Goal: Information Seeking & Learning: Learn about a topic

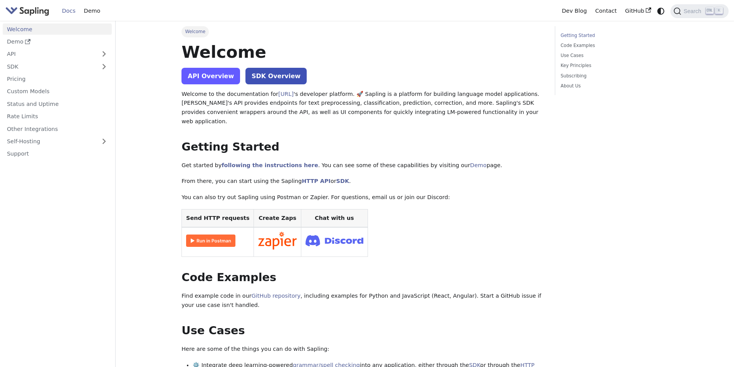
click at [198, 81] on link "API Overview" at bounding box center [211, 76] width 59 height 17
